Goal: Find contact information: Find contact information

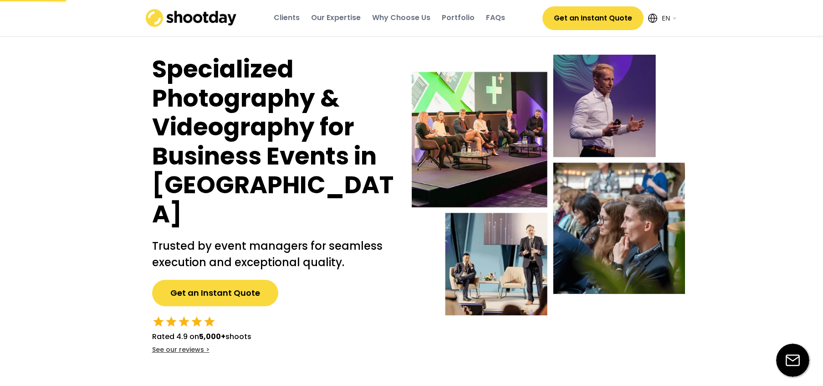
select select ""en""
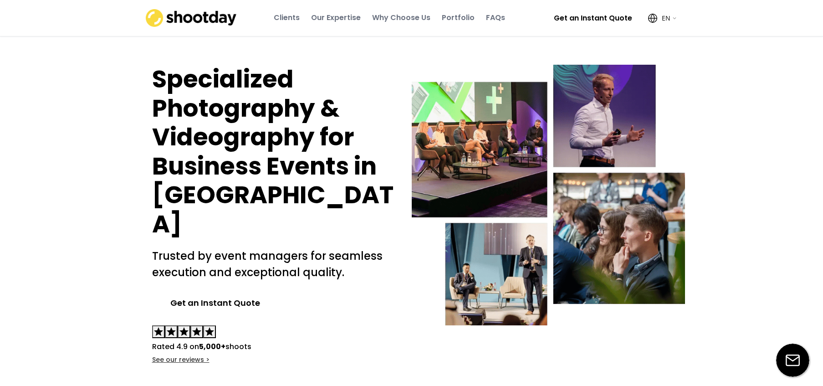
click at [342, 14] on div "Our Expertise" at bounding box center [336, 18] width 50 height 10
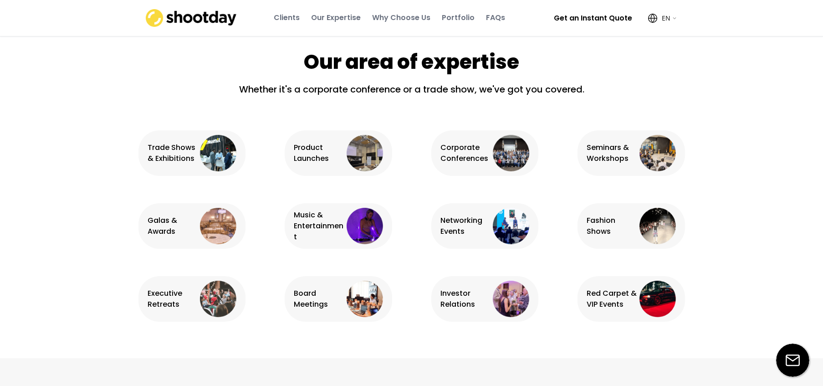
click at [385, 11] on div "Why Choose Us" at bounding box center [401, 18] width 58 height 25
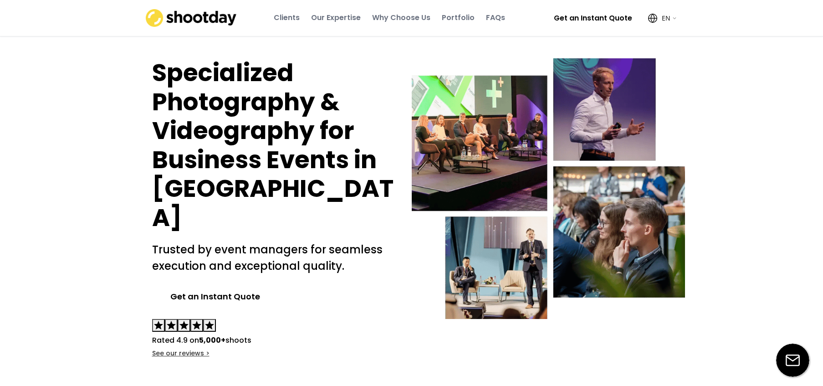
click at [458, 14] on div "Portfolio" at bounding box center [458, 18] width 33 height 10
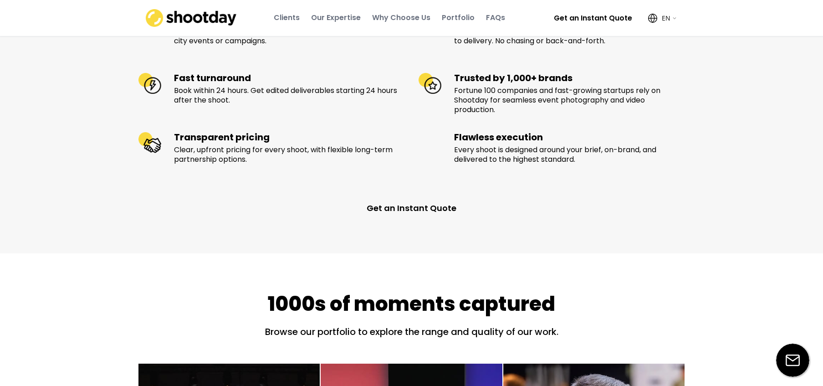
scroll to position [1263, 0]
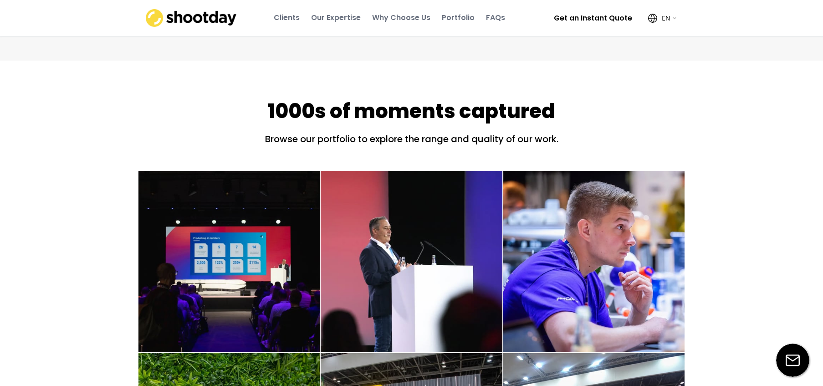
click at [508, 16] on div "Clients Our Expertise Why Choose Us Portfolio FAQs" at bounding box center [389, 18] width 297 height 25
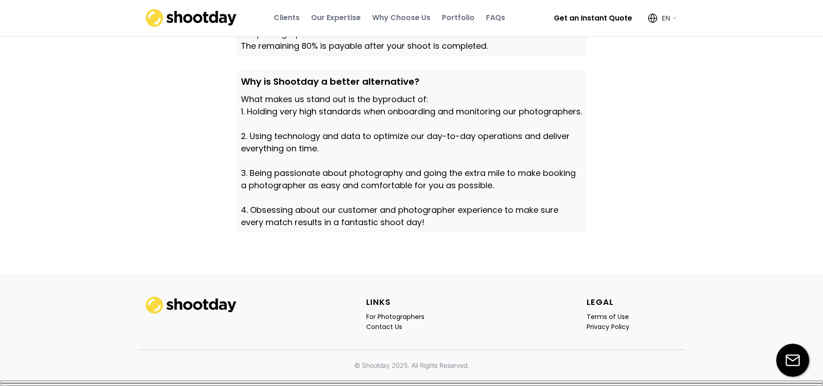
scroll to position [3182, 0]
click at [389, 320] on div "For Photographers" at bounding box center [395, 317] width 58 height 8
click at [391, 316] on div "For Photographers" at bounding box center [395, 317] width 58 height 8
click at [390, 327] on div "Contact Us" at bounding box center [384, 327] width 36 height 8
